Goal: Information Seeking & Learning: Learn about a topic

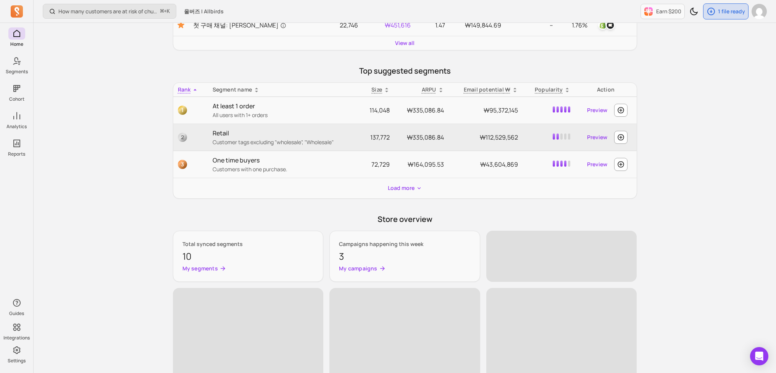
scroll to position [210, 0]
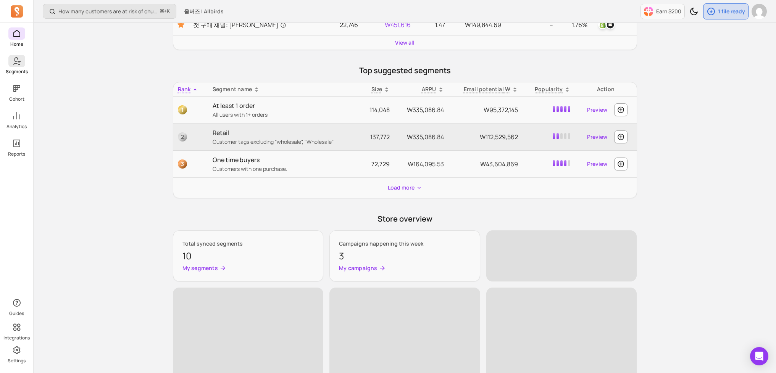
click at [17, 57] on icon at bounding box center [16, 61] width 9 height 9
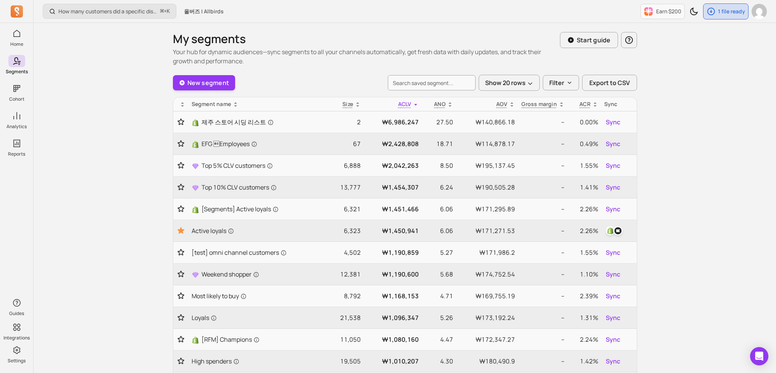
click at [111, 137] on div "How many customers did a specific discount code generate? ⌘ + K 올버즈 | Allbirds …" at bounding box center [405, 365] width 743 height 730
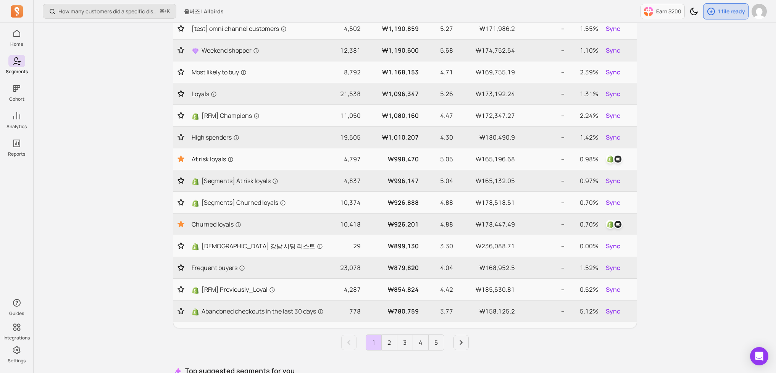
scroll to position [231, 0]
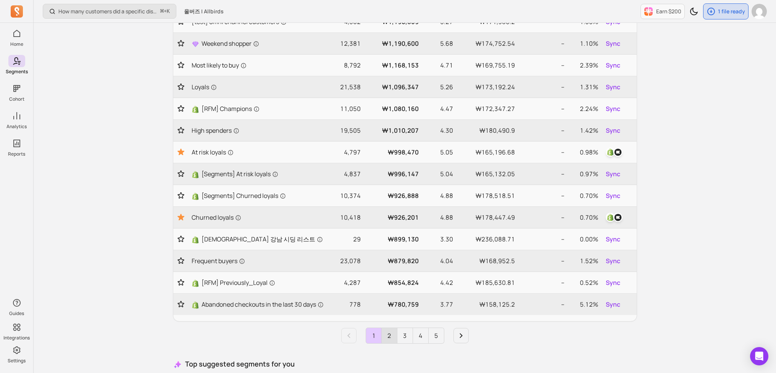
click at [394, 342] on link "2" at bounding box center [389, 335] width 15 height 15
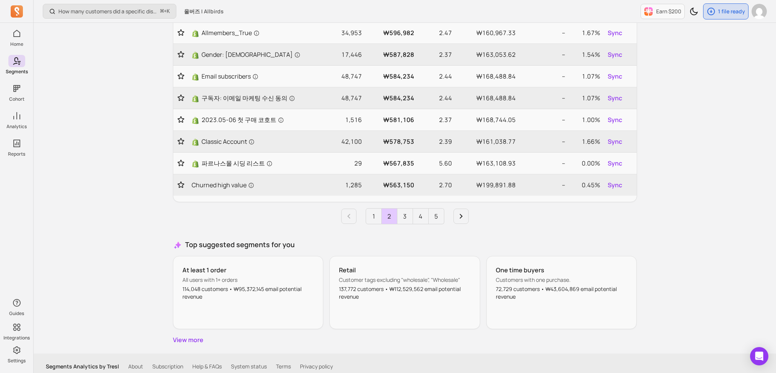
scroll to position [375, 0]
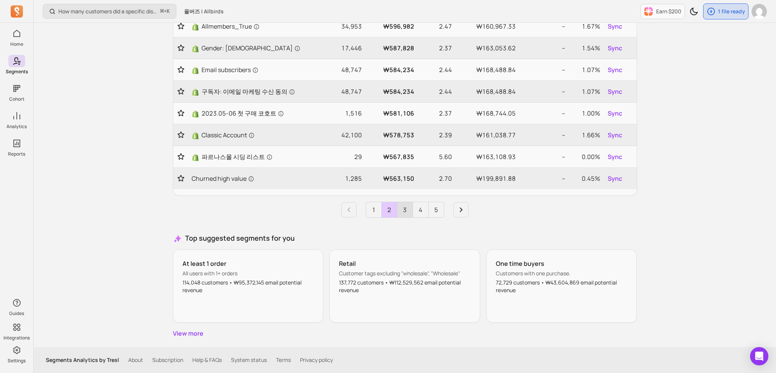
click at [398, 212] on link "3" at bounding box center [404, 209] width 15 height 15
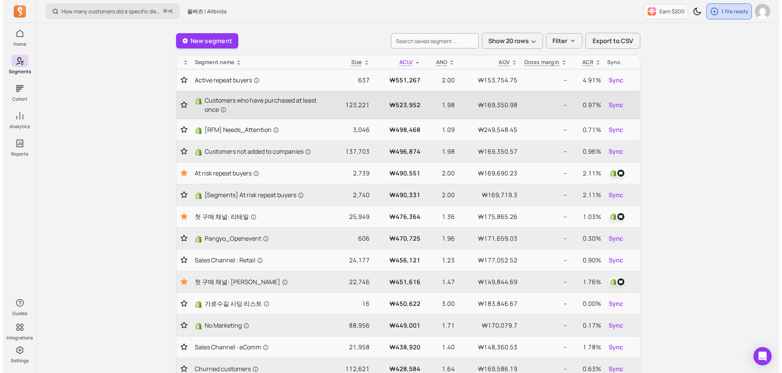
scroll to position [0, 0]
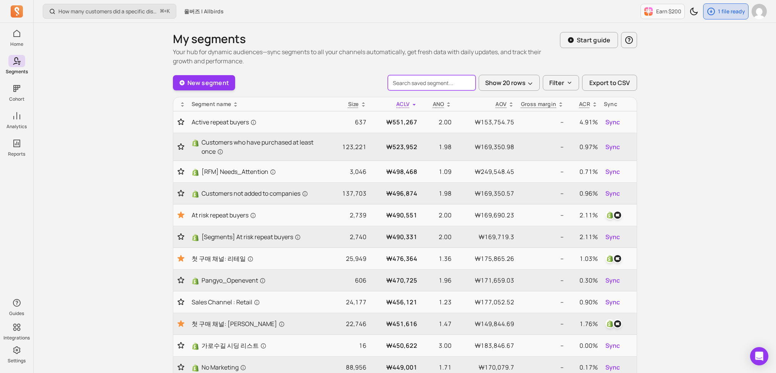
click at [435, 79] on input "search" at bounding box center [432, 82] width 88 height 15
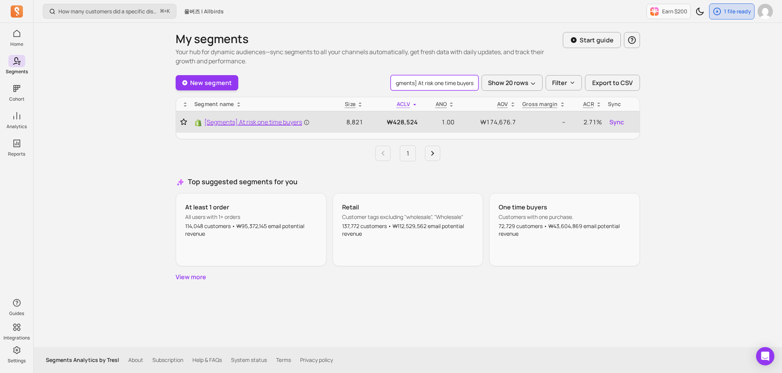
type input "[Segments] At risk one time buyers"
click at [263, 123] on span "[Segments] At risk one time buyers" at bounding box center [256, 122] width 105 height 9
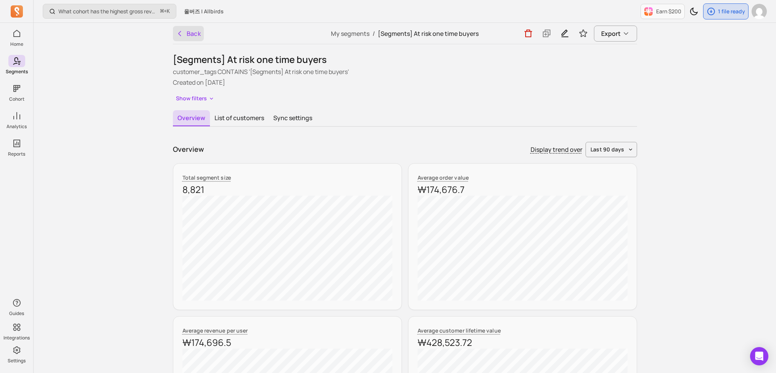
click at [189, 36] on button "Back" at bounding box center [188, 33] width 31 height 15
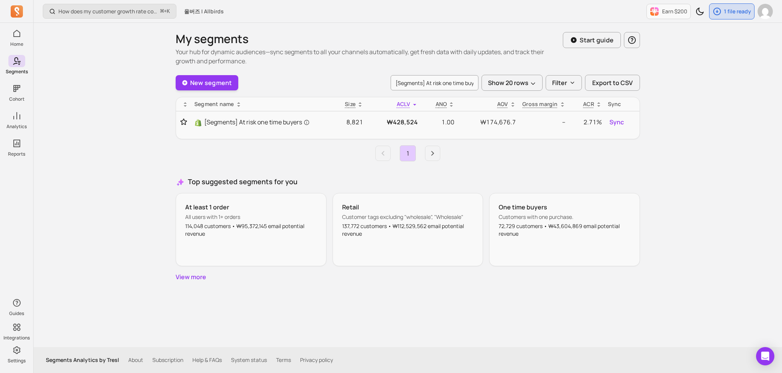
click at [661, 128] on div "How does my customer growth rate compare to similar stores? ⌘ + K 올버즈 | Allbird…" at bounding box center [408, 186] width 748 height 373
click at [700, 149] on div "How does my customer growth rate compare to similar stores? ⌘ + K 올버즈 | Allbird…" at bounding box center [408, 186] width 748 height 373
click at [108, 117] on div "How does my customer growth rate compare to similar stores? ⌘ + K 올버즈 | Allbird…" at bounding box center [408, 186] width 748 height 373
click at [93, 111] on div "How does my customer growth rate compare to similar stores? ⌘ + K 올버즈 | Allbird…" at bounding box center [408, 186] width 748 height 373
click at [69, 187] on div "How does my customer growth rate compare to similar stores? ⌘ + K 올버즈 | Allbird…" at bounding box center [408, 186] width 748 height 373
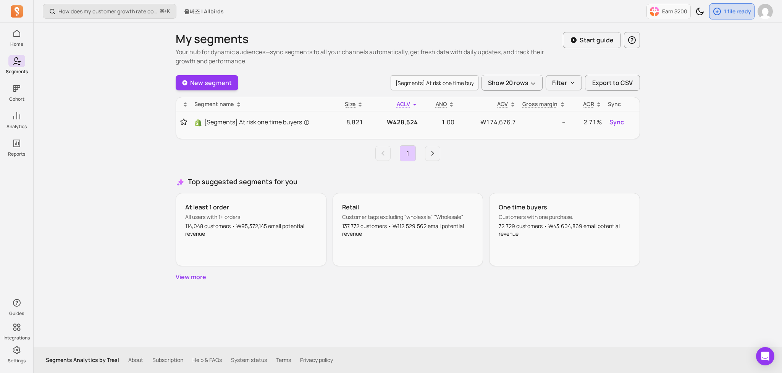
click at [82, 63] on div "How does my customer growth rate compare to similar stores? ⌘ + K 올버즈 | Allbird…" at bounding box center [408, 186] width 748 height 373
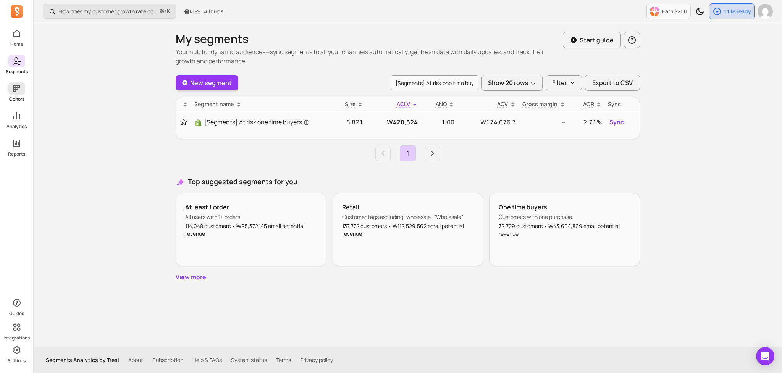
click at [22, 92] on span at bounding box center [16, 88] width 17 height 12
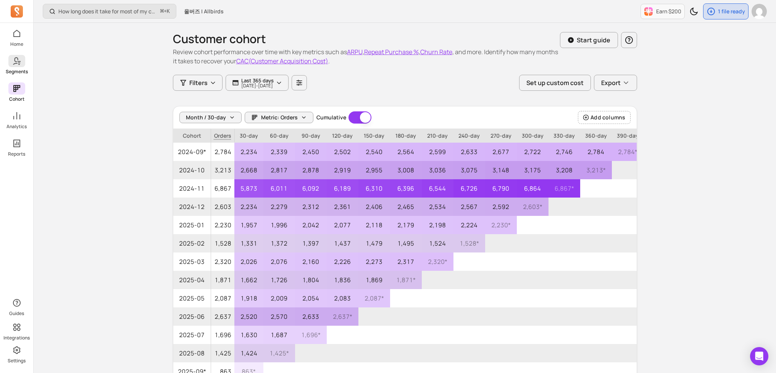
click at [22, 67] on link "Segments" at bounding box center [16, 65] width 33 height 20
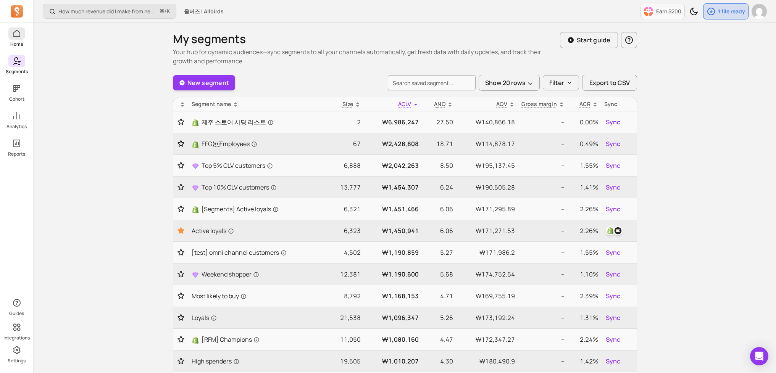
click at [18, 34] on icon at bounding box center [16, 33] width 9 height 9
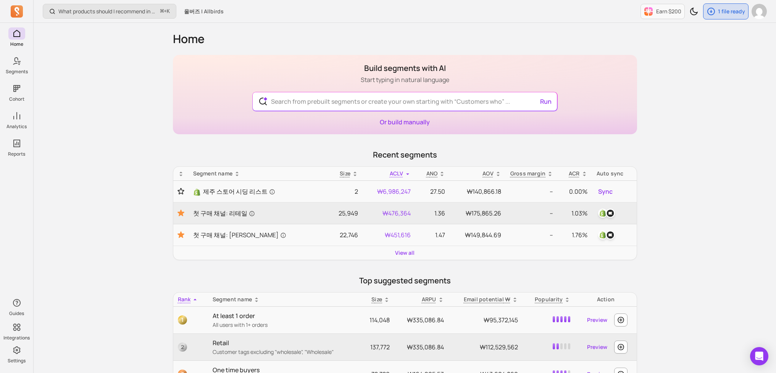
click at [700, 191] on div "What products should I recommend in my email campaigns? ⌘ + K 올버즈 | Allbirds Ea…" at bounding box center [405, 342] width 743 height 684
click at [691, 192] on div "What products should I recommend in my email campaigns? ⌘ + K 올버즈 | Allbirds Ea…" at bounding box center [405, 342] width 743 height 684
click at [102, 167] on div "What products should I recommend in my email campaigns? ⌘ + K 올버즈 | Allbirds Ea…" at bounding box center [405, 342] width 743 height 684
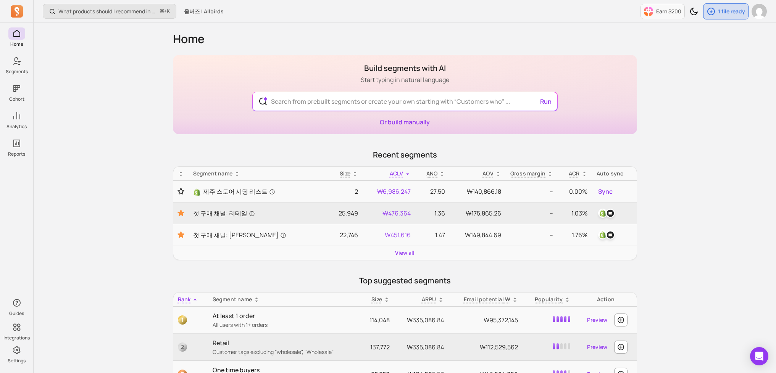
click at [102, 168] on div "What products should I recommend in my email campaigns? ⌘ + K 올버즈 | Allbirds Ea…" at bounding box center [405, 342] width 743 height 684
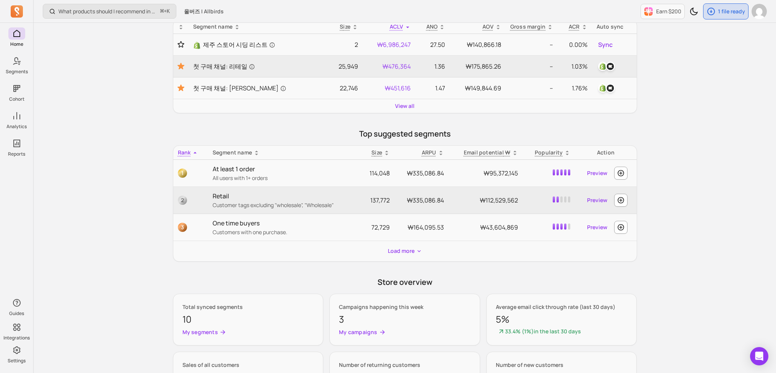
scroll to position [150, 0]
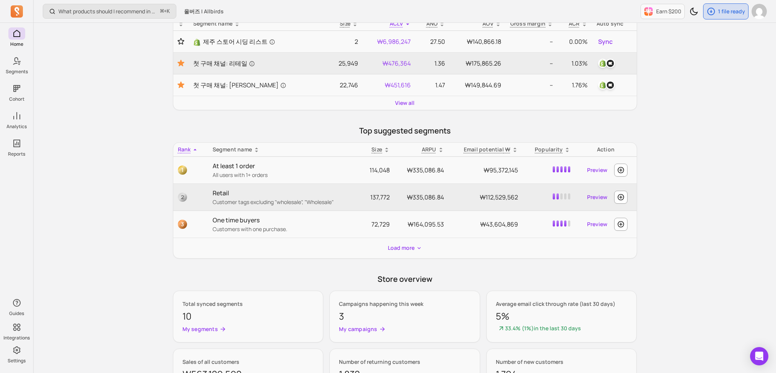
click at [104, 171] on div "What products should I recommend in my email campaigns? ⌘ + K 올버즈 | Allbirds Ea…" at bounding box center [405, 192] width 743 height 684
click at [111, 175] on div "What products should I recommend in my email campaigns? ⌘ + K 올버즈 | Allbirds Ea…" at bounding box center [405, 192] width 743 height 684
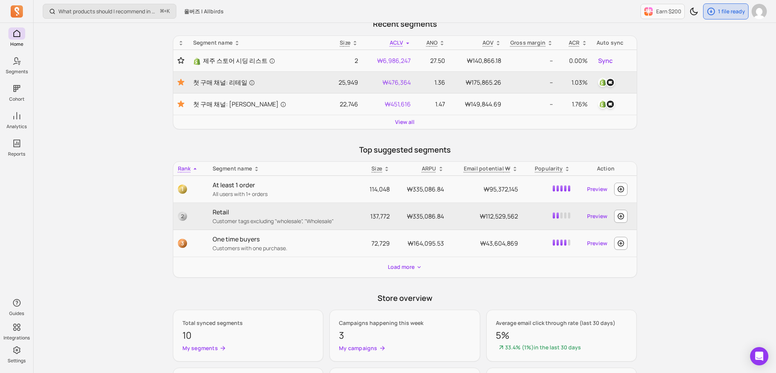
scroll to position [130, 0]
click at [139, 134] on div "What products should I recommend in my email campaigns? ⌘ + K 올버즈 | Allbirds Ea…" at bounding box center [405, 212] width 743 height 684
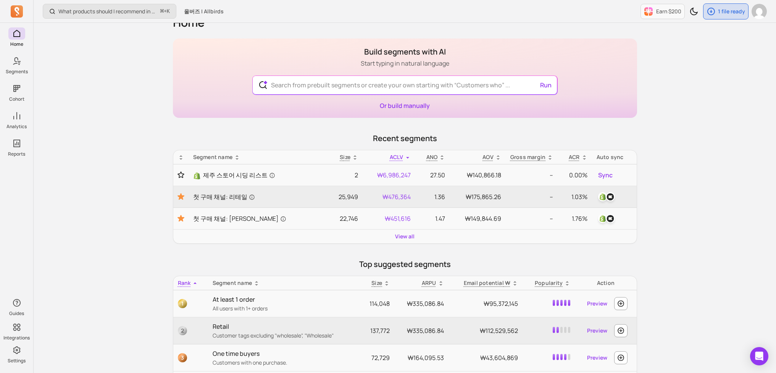
scroll to position [16, 0]
click at [110, 151] on div "What products should I recommend in my email campaigns? ⌘ + K 올버즈 | Allbirds Ea…" at bounding box center [405, 326] width 743 height 684
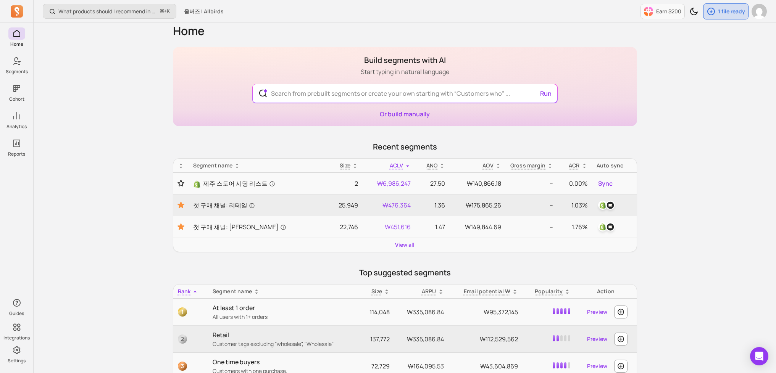
scroll to position [0, 0]
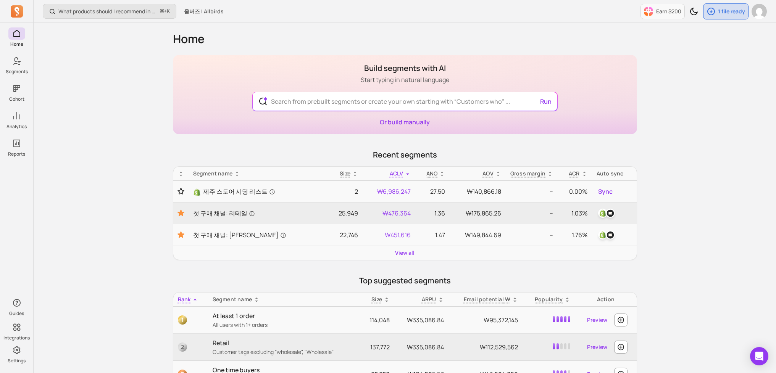
click at [698, 102] on div "What products should I recommend in my email campaigns? ⌘ + K 올버즈 | Allbirds Ea…" at bounding box center [405, 342] width 743 height 684
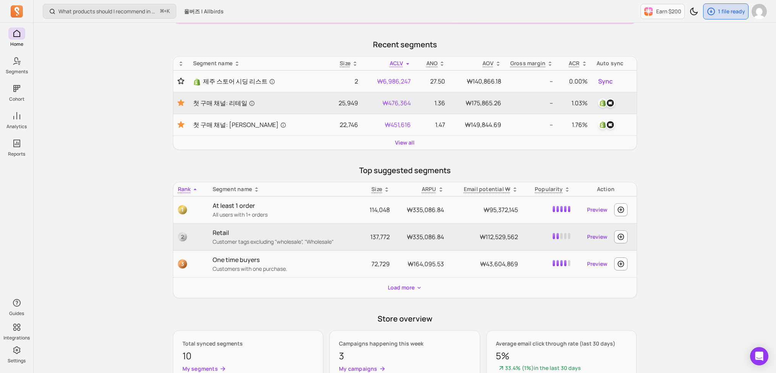
scroll to position [113, 0]
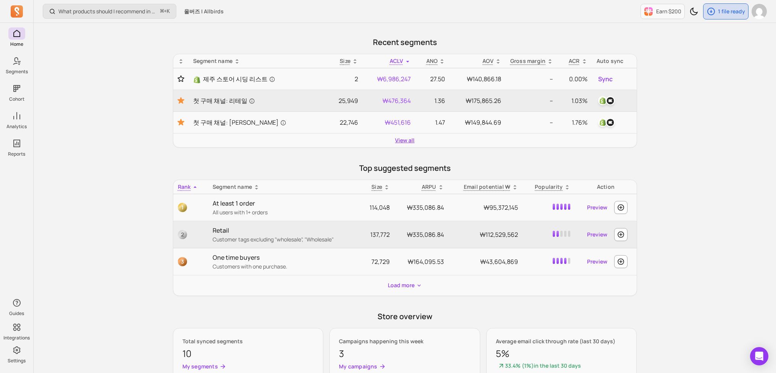
click at [407, 141] on link "View all" at bounding box center [404, 141] width 19 height 8
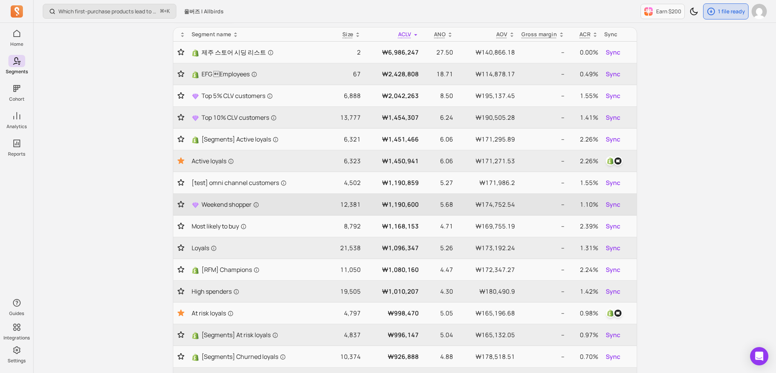
scroll to position [100, 0]
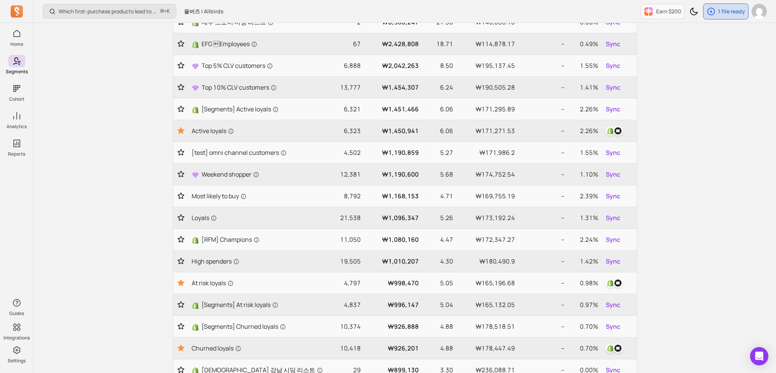
click at [130, 144] on div "Which first-purchase products lead to the highest revenue per customer over tim…" at bounding box center [405, 265] width 743 height 730
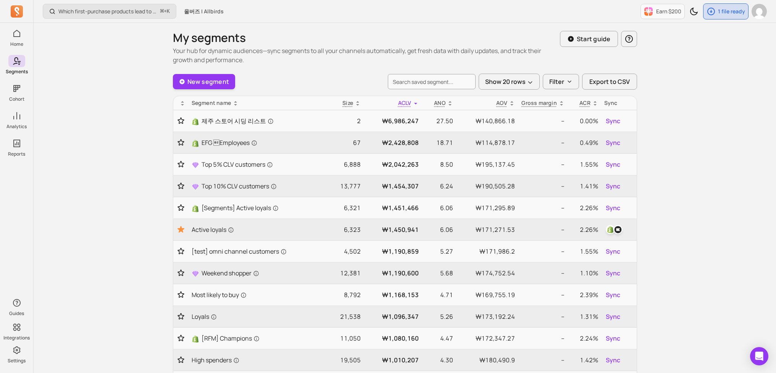
scroll to position [0, 0]
click at [128, 148] on div "Which first-purchase products lead to the highest revenue per customer over tim…" at bounding box center [405, 365] width 743 height 730
click at [124, 145] on div "Which first-purchase products lead to the highest revenue per customer over tim…" at bounding box center [405, 365] width 743 height 730
click at [124, 141] on div "Which first-purchase products lead to the highest revenue per customer over tim…" at bounding box center [405, 365] width 743 height 730
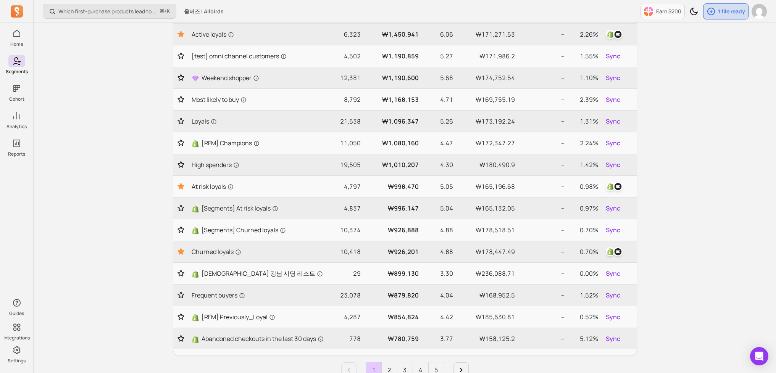
scroll to position [197, 0]
click at [123, 142] on div "Which first-purchase products lead to the highest revenue per customer over tim…" at bounding box center [405, 168] width 743 height 730
click at [113, 144] on div "Which first-purchase products lead to the highest revenue per customer over tim…" at bounding box center [405, 168] width 743 height 730
click at [107, 158] on div "Which first-purchase products lead to the highest revenue per customer over tim…" at bounding box center [405, 168] width 743 height 730
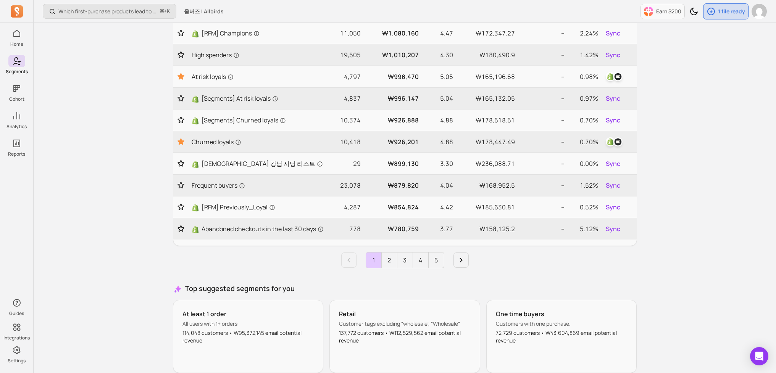
scroll to position [306, 0]
click at [392, 269] on link "2" at bounding box center [389, 261] width 15 height 15
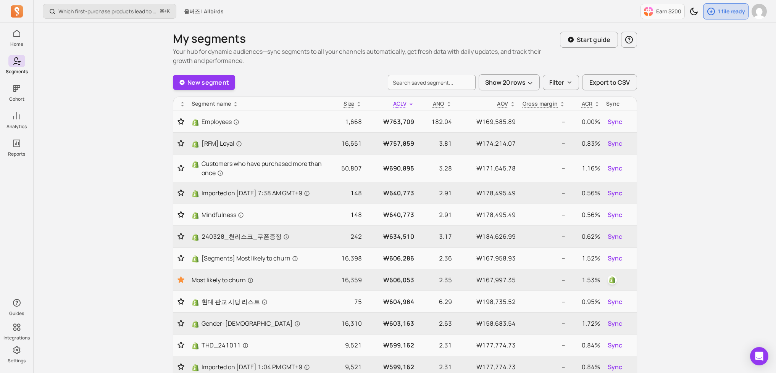
scroll to position [0, 0]
click at [311, 47] on div "My segments Your hub for dynamic audiences—sync segments to all your channels a…" at bounding box center [366, 49] width 387 height 34
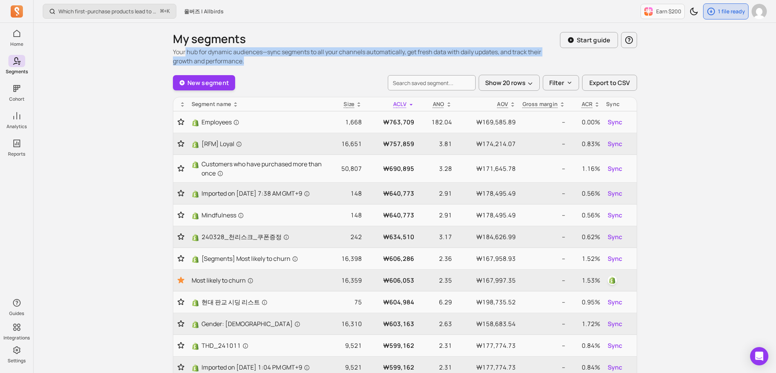
drag, startPoint x: 185, startPoint y: 50, endPoint x: 341, endPoint y: 60, distance: 156.1
click at [341, 60] on p "Your hub for dynamic audiences—sync segments to all your channels automatically…" at bounding box center [366, 56] width 387 height 18
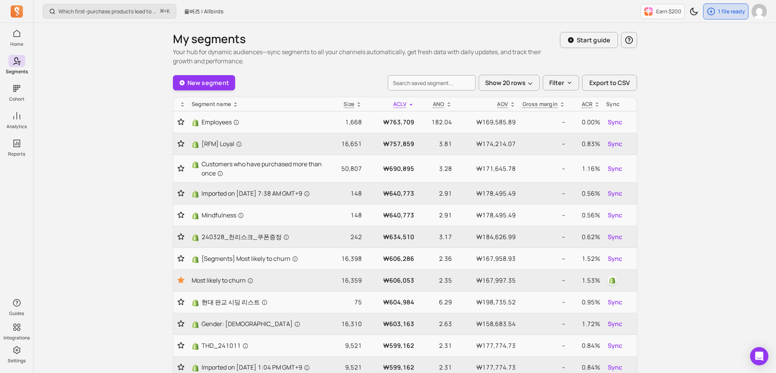
click at [341, 60] on p "Your hub for dynamic audiences—sync segments to all your channels automatically…" at bounding box center [366, 56] width 387 height 18
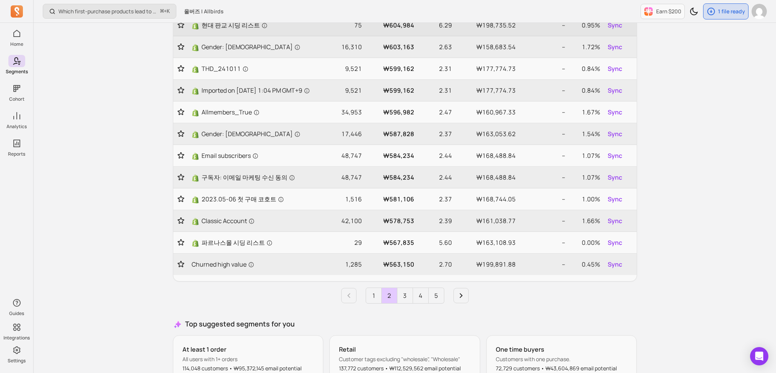
scroll to position [375, 0]
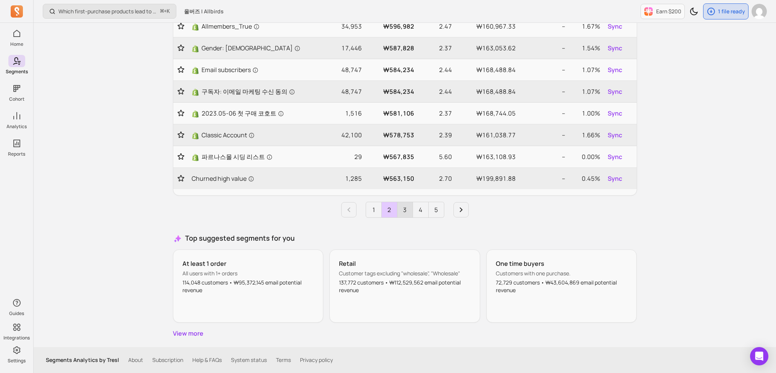
click at [411, 212] on link "3" at bounding box center [404, 209] width 15 height 15
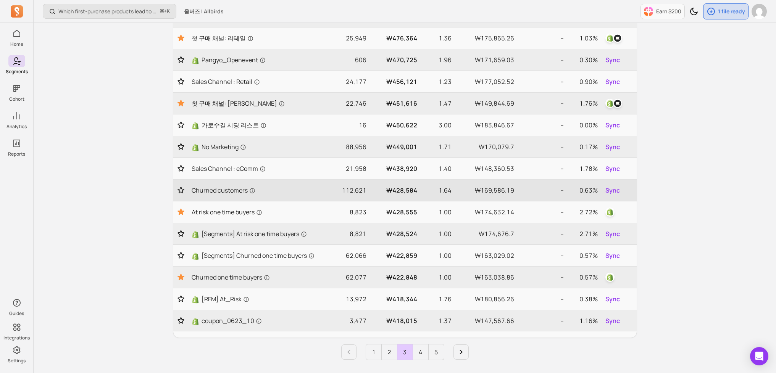
scroll to position [296, 0]
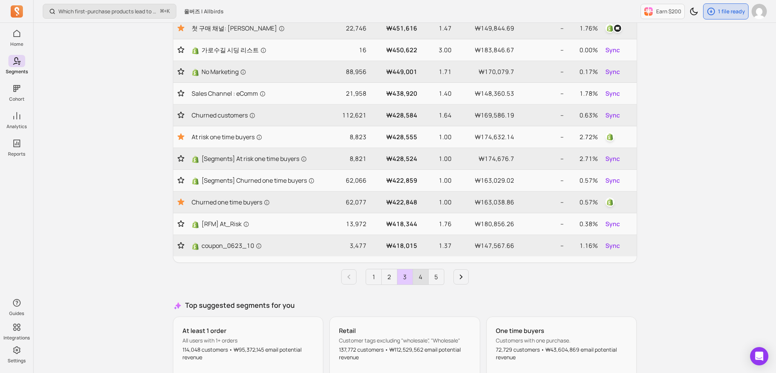
click at [417, 278] on link "4" at bounding box center [420, 277] width 15 height 15
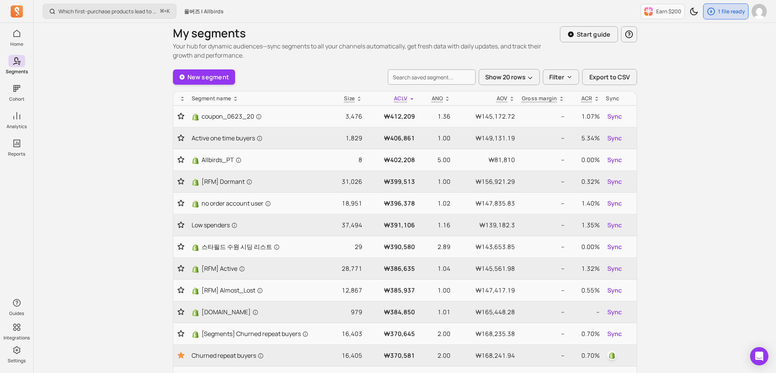
scroll to position [0, 0]
